Goal: Register for event/course

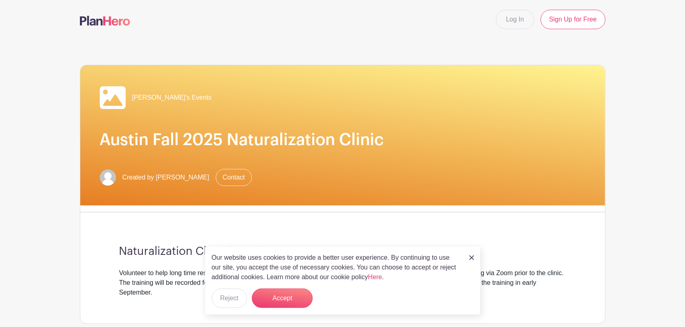
click at [471, 254] on link at bounding box center [471, 258] width 5 height 10
click at [473, 257] on img at bounding box center [471, 257] width 5 height 5
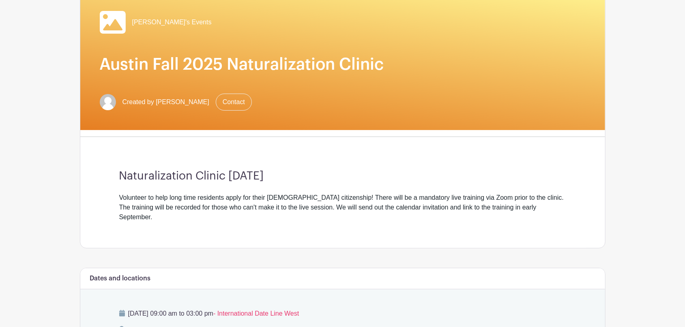
scroll to position [85, 0]
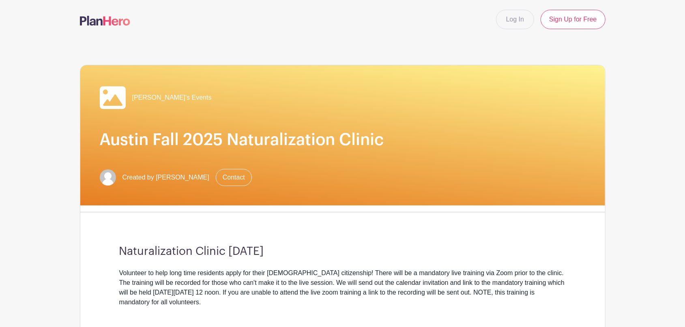
click at [310, 102] on div "[PERSON_NAME]'s Events" at bounding box center [343, 98] width 486 height 26
click at [317, 145] on h1 "Austin Fall 2025 Naturalization Clinic" at bounding box center [343, 139] width 486 height 19
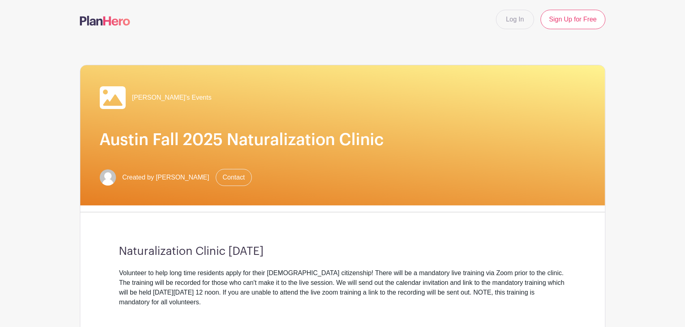
click at [317, 145] on h1 "Austin Fall 2025 Naturalization Clinic" at bounding box center [343, 139] width 486 height 19
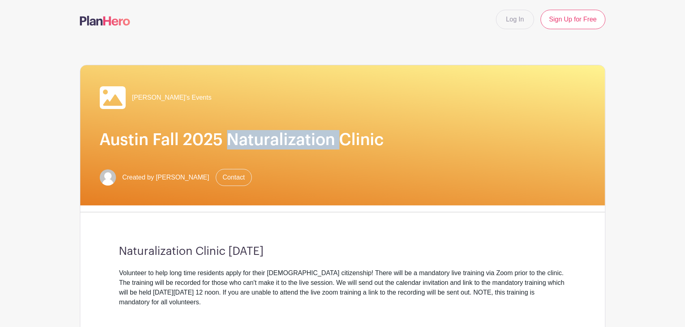
click at [317, 145] on h1 "Austin Fall 2025 Naturalization Clinic" at bounding box center [343, 139] width 486 height 19
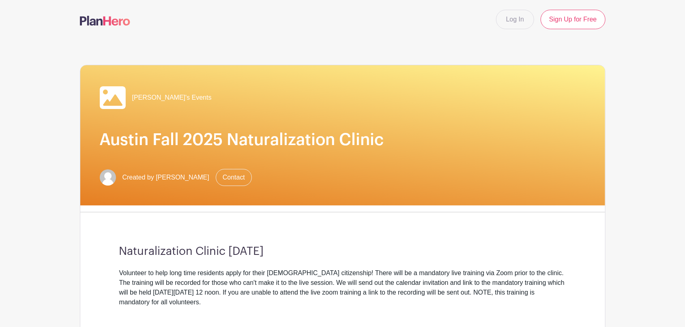
click at [198, 139] on h1 "Austin Fall 2025 Naturalization Clinic" at bounding box center [343, 139] width 486 height 19
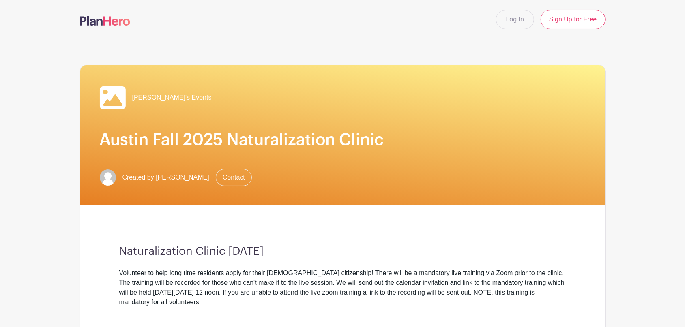
click at [198, 139] on h1 "Austin Fall 2025 Naturalization Clinic" at bounding box center [343, 139] width 486 height 19
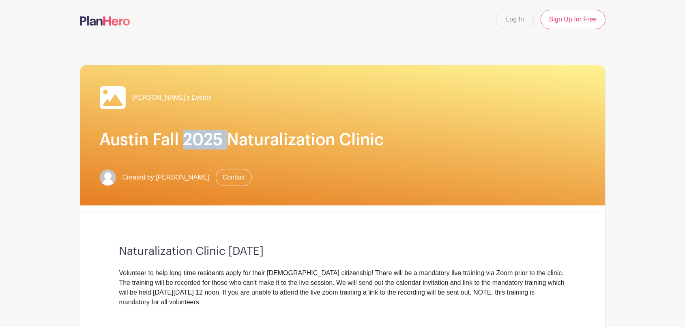
click at [198, 139] on h1 "Austin Fall 2025 Naturalization Clinic" at bounding box center [343, 139] width 486 height 19
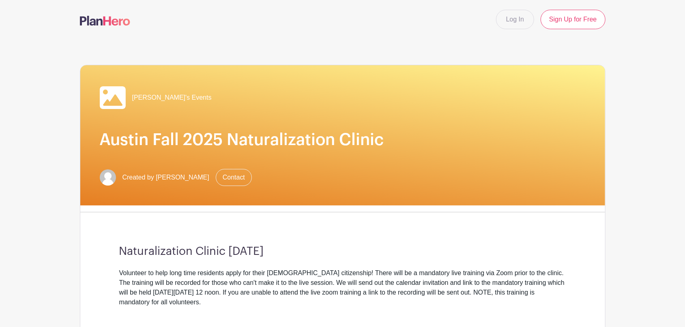
click at [198, 139] on h1 "Austin Fall 2025 Naturalization Clinic" at bounding box center [343, 139] width 486 height 19
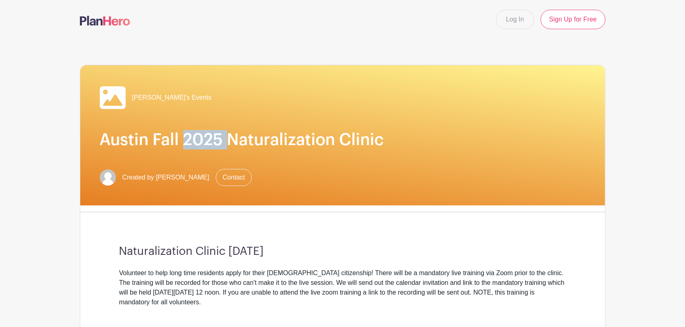
click at [198, 139] on h1 "Austin Fall 2025 Naturalization Clinic" at bounding box center [343, 139] width 486 height 19
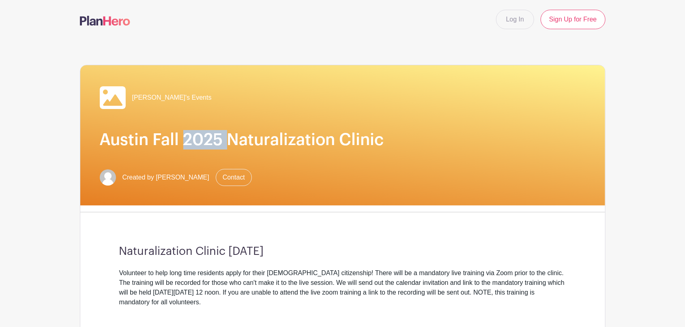
click at [198, 139] on h1 "Austin Fall 2025 Naturalization Clinic" at bounding box center [343, 139] width 486 height 19
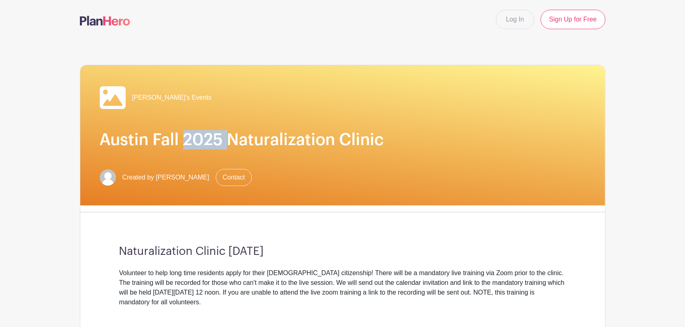
click at [198, 139] on h1 "Austin Fall 2025 Naturalization Clinic" at bounding box center [343, 139] width 486 height 19
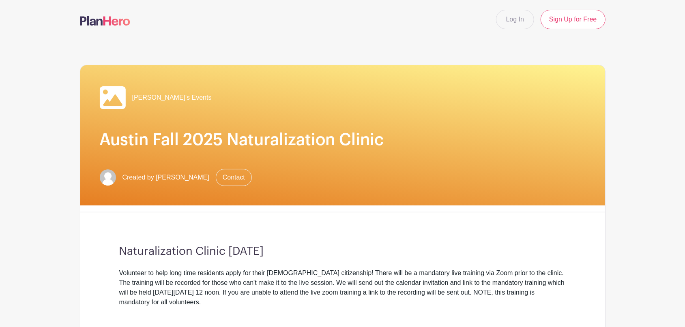
click at [198, 139] on h1 "Austin Fall 2025 Naturalization Clinic" at bounding box center [343, 139] width 486 height 19
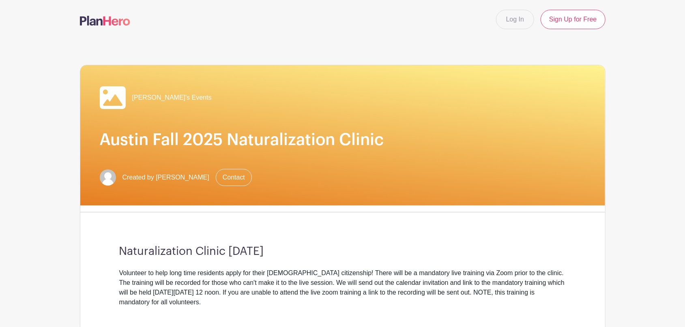
click at [198, 139] on h1 "Austin Fall 2025 Naturalization Clinic" at bounding box center [343, 139] width 486 height 19
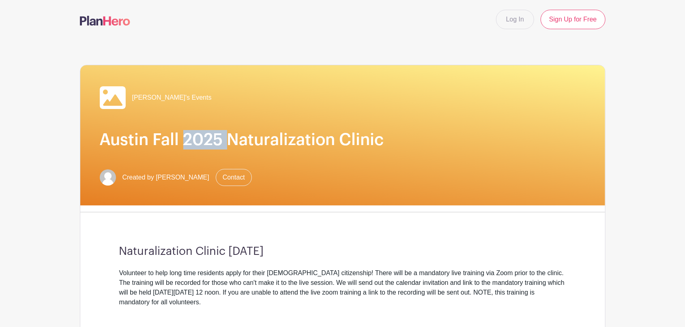
click at [198, 139] on h1 "Austin Fall 2025 Naturalization Clinic" at bounding box center [343, 139] width 486 height 19
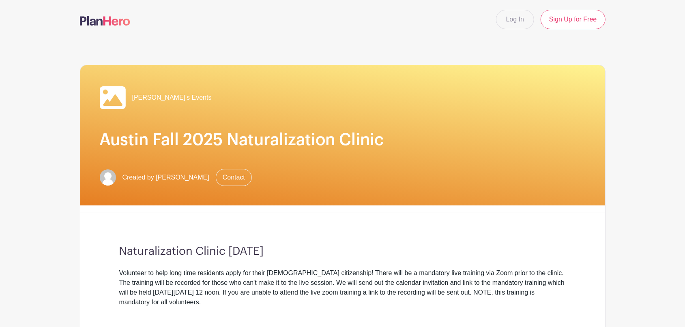
click at [198, 139] on h1 "Austin Fall 2025 Naturalization Clinic" at bounding box center [343, 139] width 486 height 19
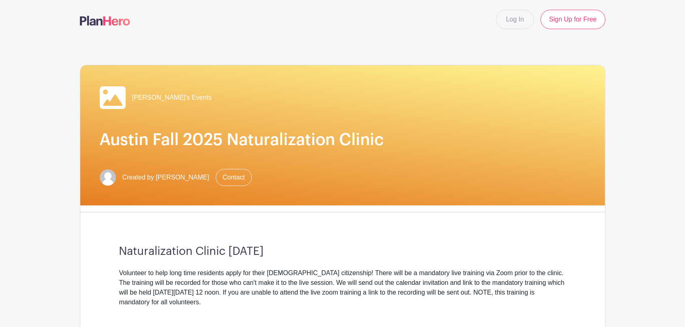
click at [198, 139] on h1 "Austin Fall 2025 Naturalization Clinic" at bounding box center [343, 139] width 486 height 19
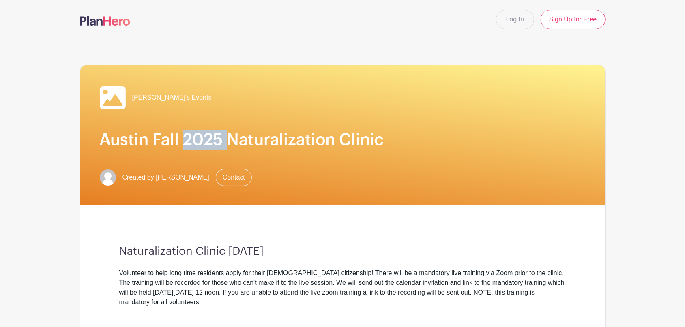
click at [198, 139] on h1 "Austin Fall 2025 Naturalization Clinic" at bounding box center [343, 139] width 486 height 19
click at [227, 141] on h1 "Austin Fall 2025 Naturalization Clinic" at bounding box center [343, 139] width 486 height 19
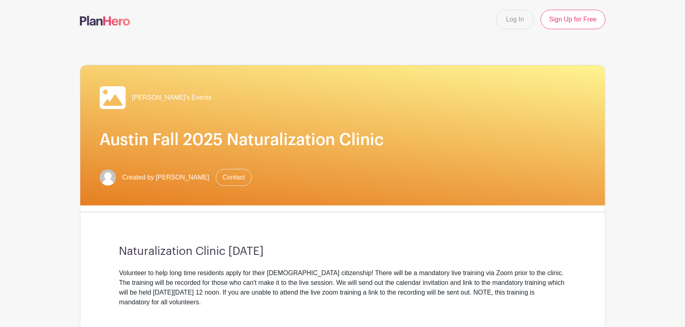
click at [225, 140] on h1 "Austin Fall 2025 Naturalization Clinic" at bounding box center [343, 139] width 486 height 19
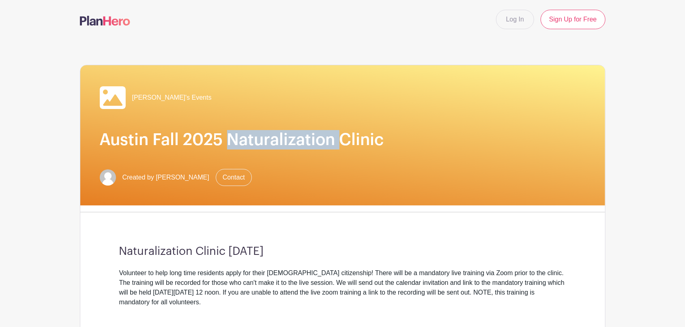
click at [225, 140] on h1 "Austin Fall 2025 Naturalization Clinic" at bounding box center [343, 139] width 486 height 19
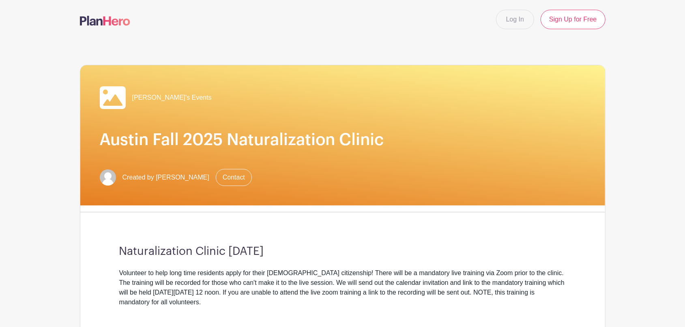
click at [223, 139] on h1 "Austin Fall 2025 Naturalization Clinic" at bounding box center [343, 139] width 486 height 19
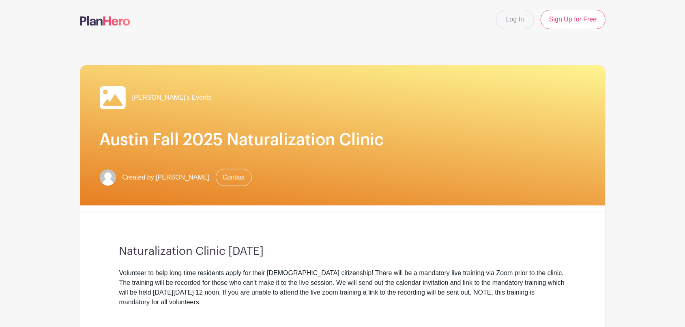
click at [223, 139] on h1 "Austin Fall 2025 Naturalization Clinic" at bounding box center [343, 139] width 486 height 19
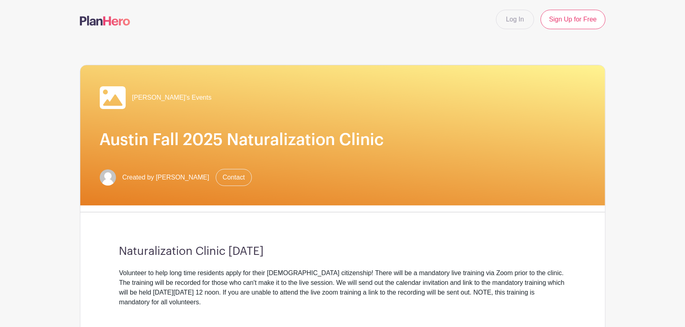
click at [250, 246] on h3 "Naturalization Clinic [DATE]" at bounding box center [342, 252] width 447 height 14
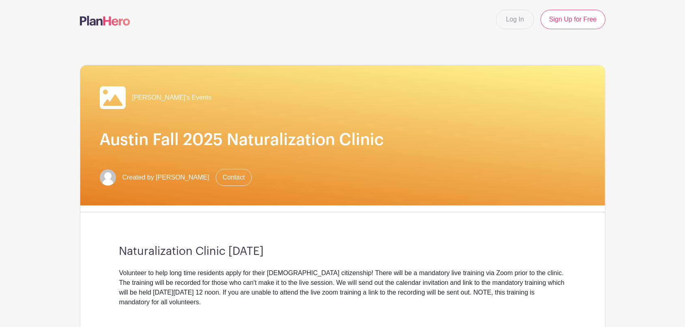
click at [250, 246] on h3 "Naturalization Clinic [DATE]" at bounding box center [342, 252] width 447 height 14
click at [255, 253] on h3 "Naturalization Clinic [DATE]" at bounding box center [342, 252] width 447 height 14
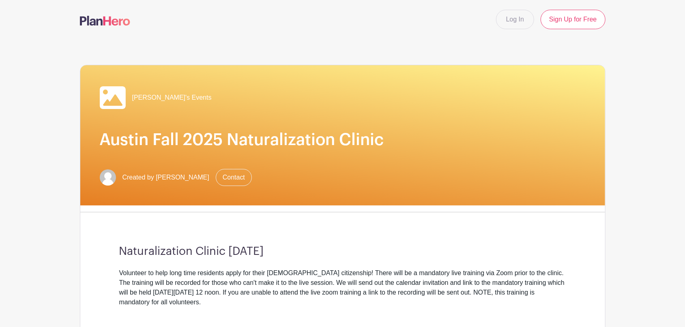
click at [272, 248] on h3 "Naturalization Clinic [DATE]" at bounding box center [342, 252] width 447 height 14
click at [280, 230] on div "Naturalization Clinic [DATE] Volunteer to help long time residents apply for th…" at bounding box center [343, 276] width 486 height 114
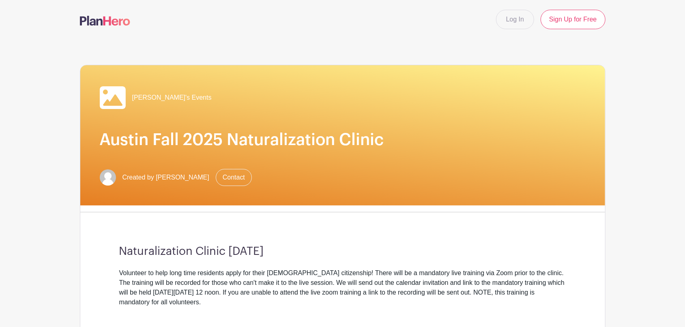
click at [280, 230] on div "Naturalization Clinic [DATE] Volunteer to help long time residents apply for th…" at bounding box center [343, 276] width 486 height 114
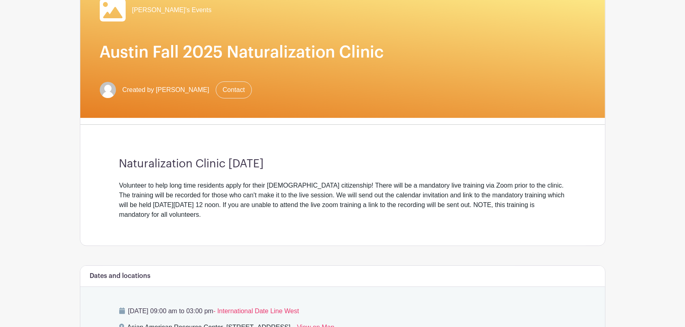
scroll to position [98, 0]
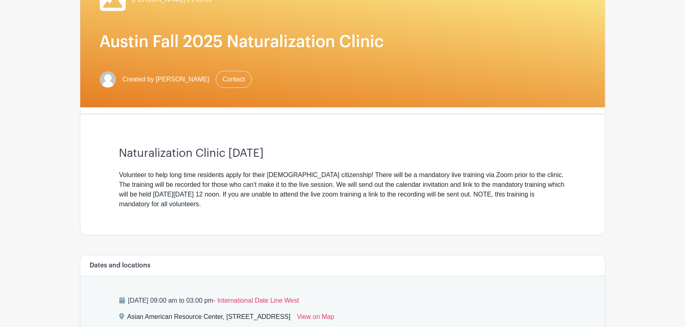
click at [280, 230] on div "Naturalization Clinic [DATE] Volunteer to help long time residents apply for th…" at bounding box center [343, 178] width 486 height 114
click at [287, 150] on h3 "Naturalization Clinic [DATE]" at bounding box center [342, 154] width 447 height 14
